Goal: Find specific page/section: Find specific page/section

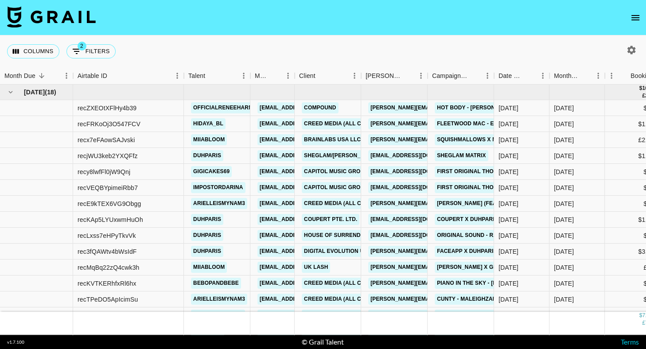
click at [636, 20] on icon "open drawer" at bounding box center [635, 17] width 11 height 11
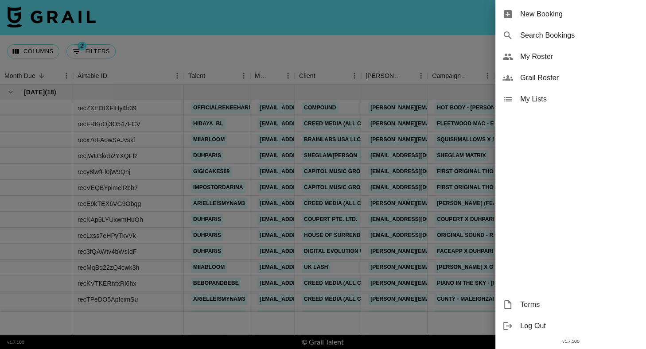
click at [563, 49] on div "My Roster" at bounding box center [571, 56] width 151 height 21
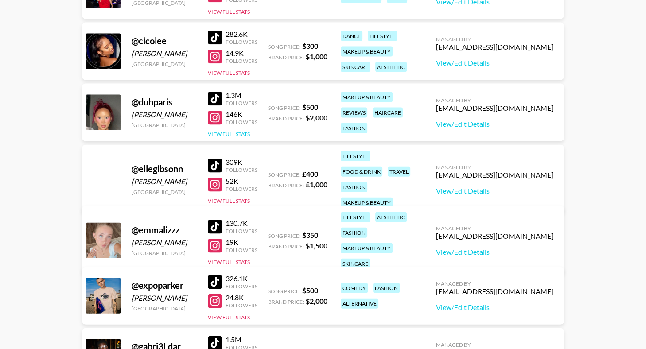
scroll to position [1696, 0]
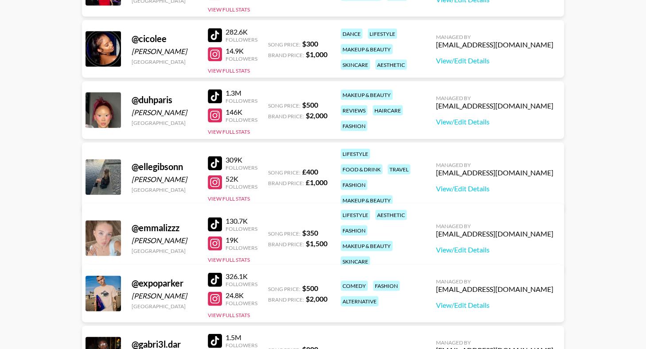
drag, startPoint x: 214, startPoint y: 96, endPoint x: 288, endPoint y: 1, distance: 119.7
drag, startPoint x: 214, startPoint y: 216, endPoint x: 249, endPoint y: 0, distance: 218.7
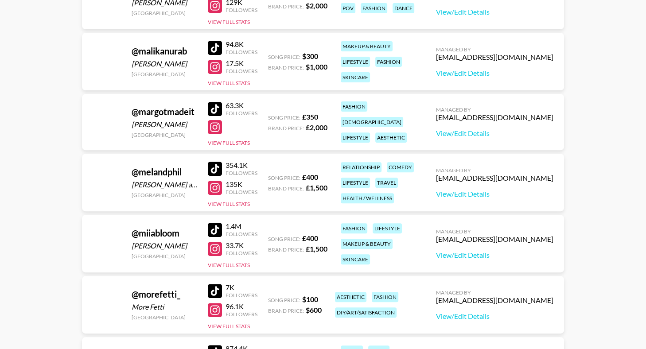
scroll to position [3147, 0]
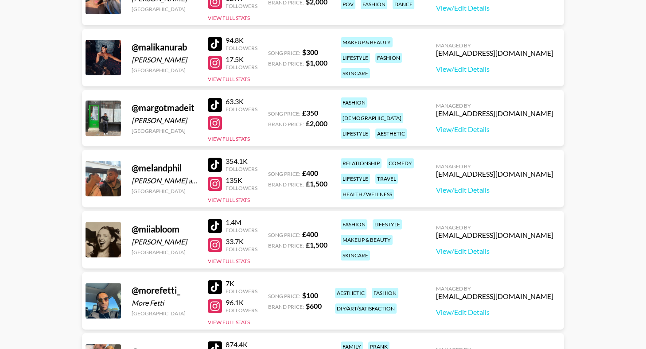
click at [0, 0] on main "[PERSON_NAME] 's Roster: Show Hidden/Deleted Creators @ hannahflint_ [PERSON_NA…" at bounding box center [323, 278] width 646 height 6780
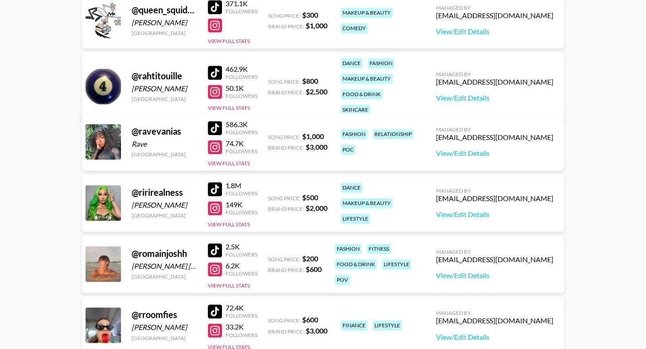
scroll to position [4030, 0]
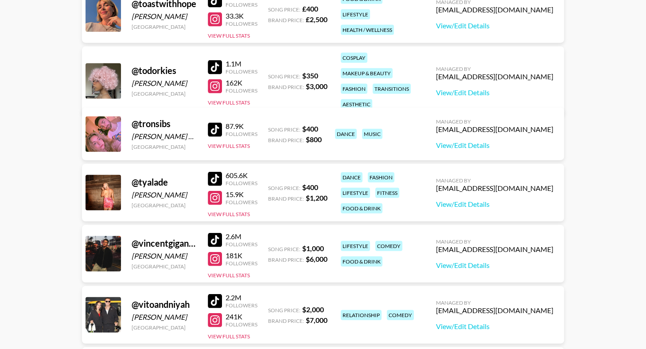
scroll to position [4833, 0]
click at [211, 61] on div at bounding box center [215, 68] width 14 height 14
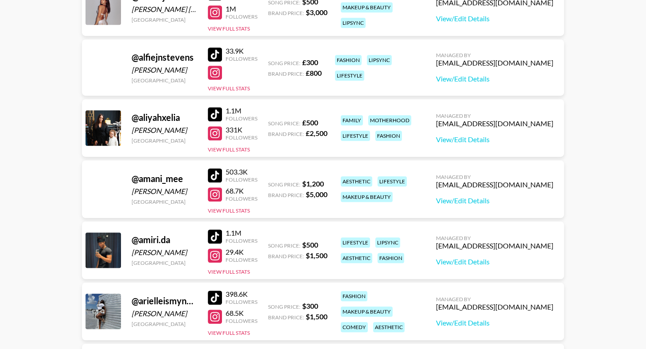
scroll to position [0, 0]
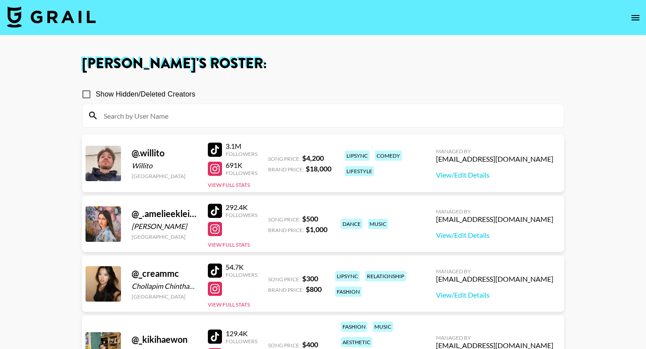
click at [183, 116] on input at bounding box center [328, 116] width 460 height 14
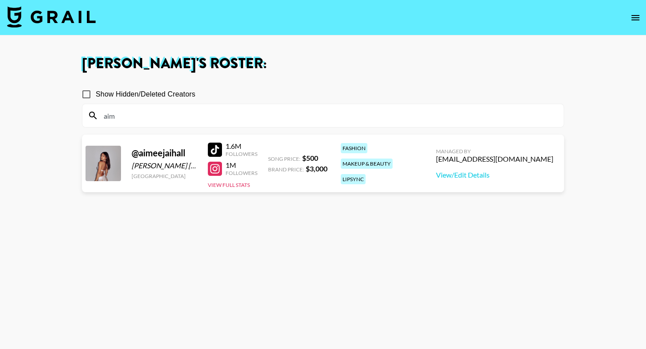
type input "aim"
click at [125, 117] on input "aim" at bounding box center [328, 116] width 460 height 14
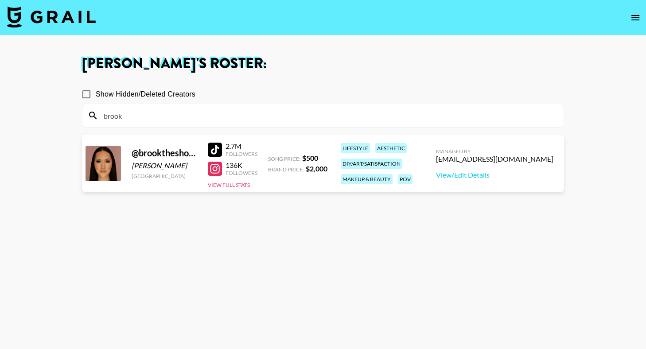
type input "brook"
click at [216, 170] on div at bounding box center [215, 169] width 14 height 14
click at [212, 149] on div at bounding box center [215, 150] width 14 height 14
click at [136, 112] on input "brook" at bounding box center [328, 116] width 460 height 14
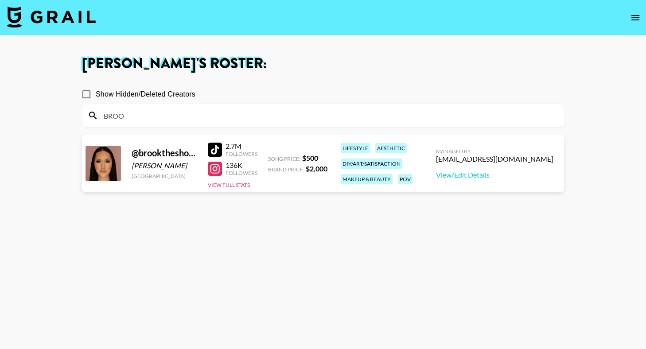
click at [380, 60] on h1 "[PERSON_NAME] 's Roster:" at bounding box center [323, 64] width 482 height 14
click at [216, 148] on div at bounding box center [215, 150] width 14 height 14
drag, startPoint x: 215, startPoint y: 167, endPoint x: 375, endPoint y: 0, distance: 230.8
click at [0, 0] on section "[PERSON_NAME] 's Roster: Show Hidden/Deleted Creators BROO @ [GEOGRAPHIC_DATA][…" at bounding box center [323, 206] width 646 height 413
click at [162, 115] on input "BROO" at bounding box center [328, 116] width 460 height 14
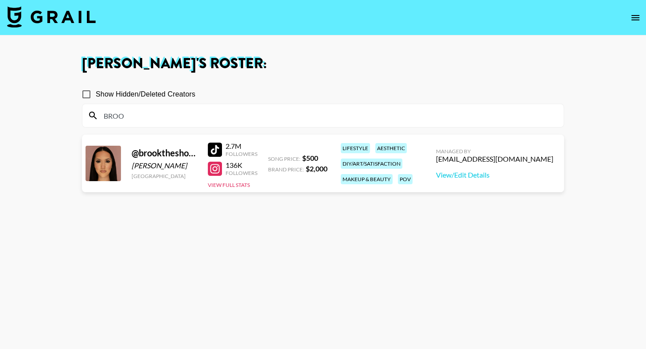
click at [162, 115] on input "BROO" at bounding box center [328, 116] width 460 height 14
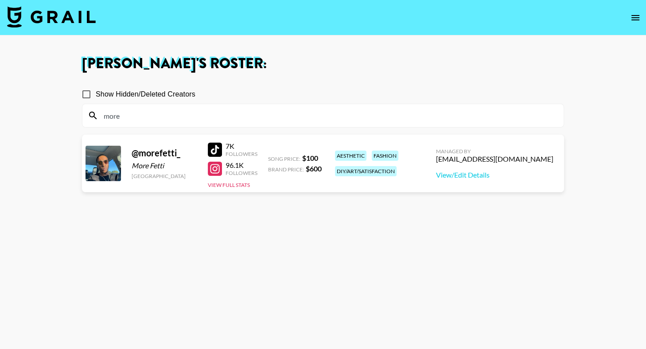
type input "more"
click at [212, 144] on div at bounding box center [215, 150] width 14 height 14
click at [218, 169] on div at bounding box center [215, 169] width 14 height 14
click at [135, 115] on input "more" at bounding box center [328, 116] width 460 height 14
